Goal: Book appointment/travel/reservation

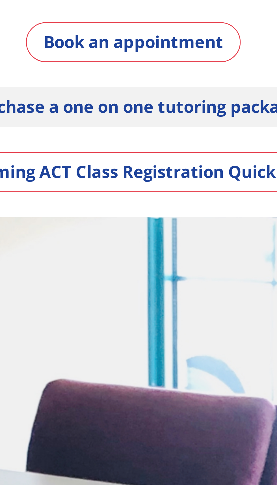
click at [162, 106] on link "Purchase a one on one tutoring package" at bounding box center [139, 107] width 124 height 14
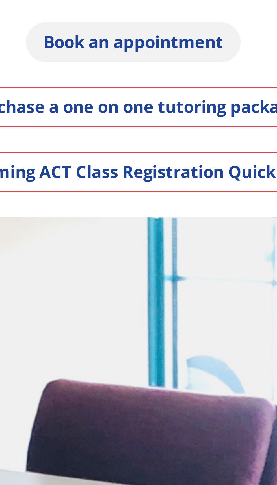
click at [146, 86] on link "Book an appointment" at bounding box center [138, 85] width 73 height 14
